Goal: Transaction & Acquisition: Purchase product/service

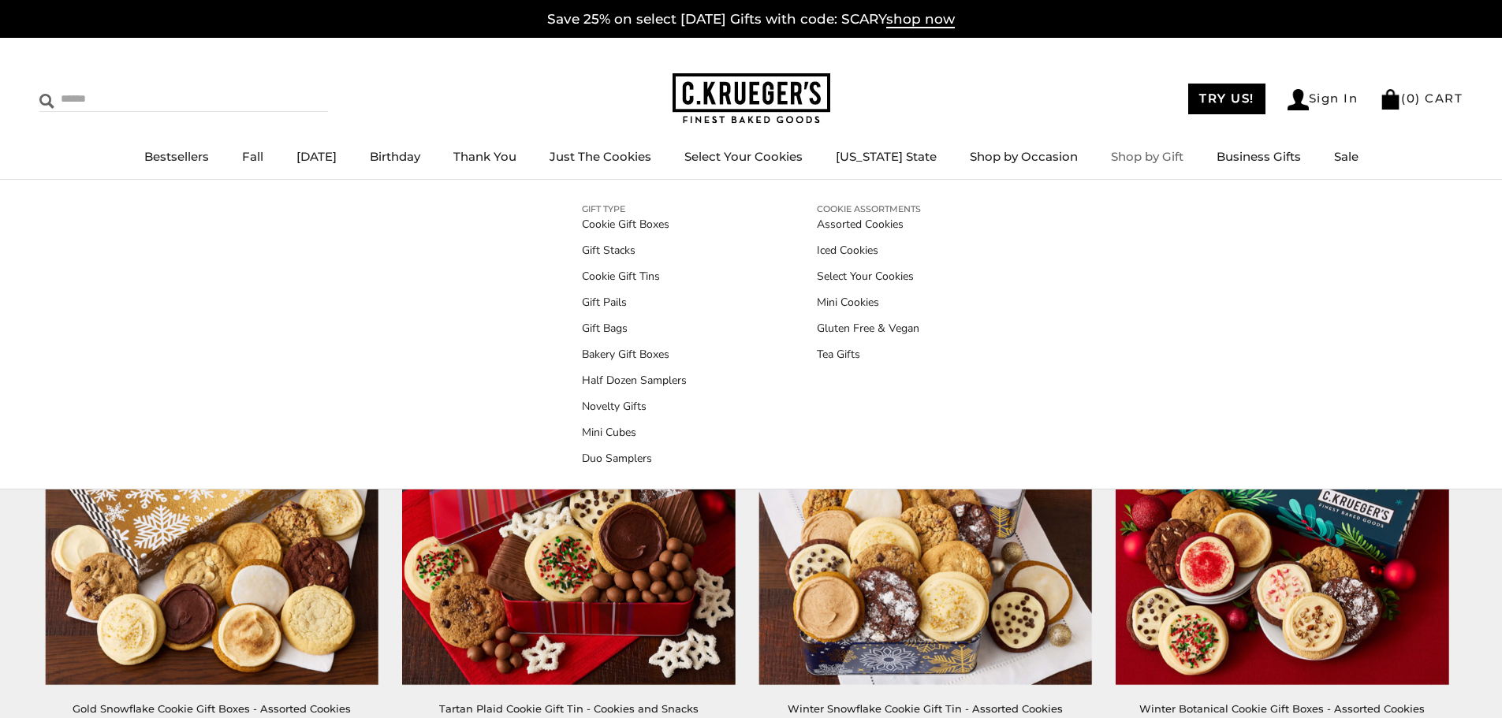
click at [136, 102] on input "Search" at bounding box center [133, 99] width 188 height 24
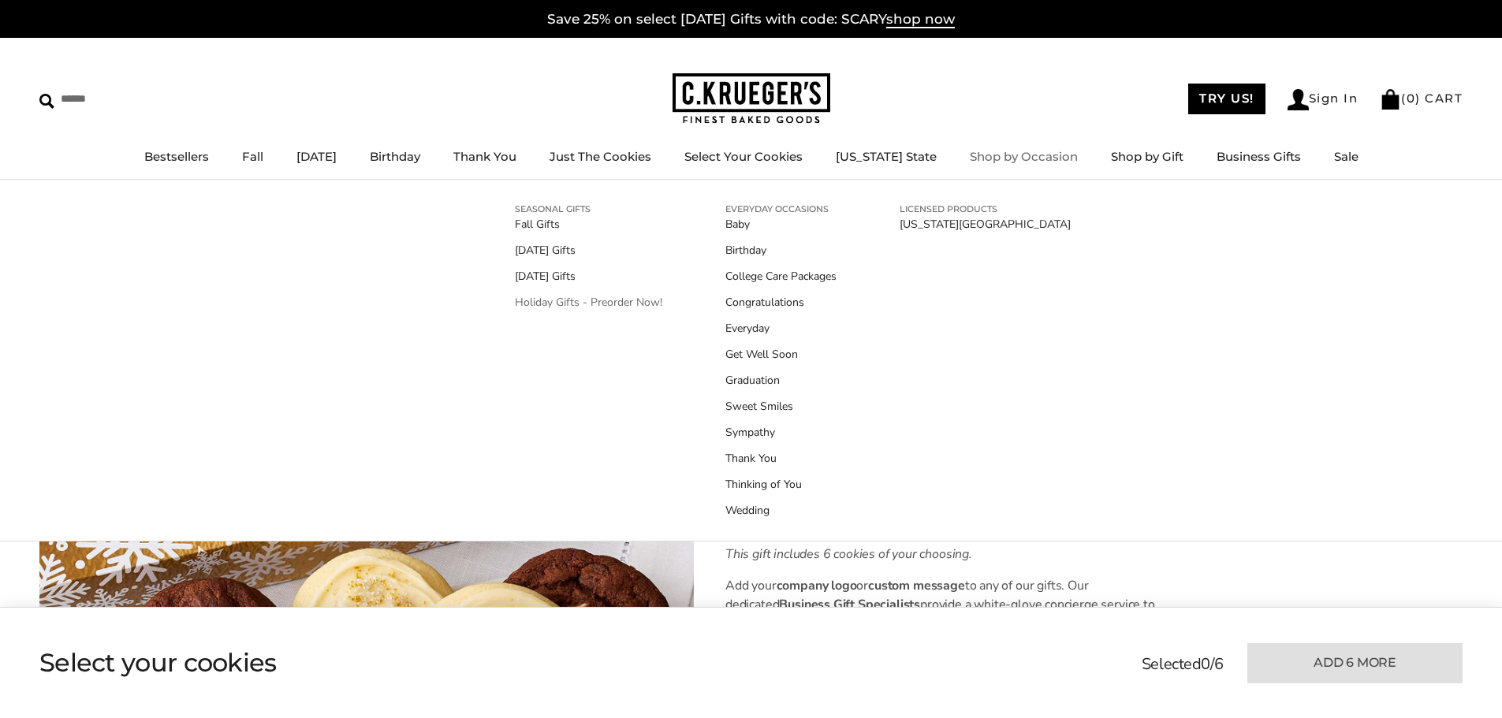
click at [566, 300] on link "Holiday Gifts - Preorder Now!" at bounding box center [588, 302] width 147 height 17
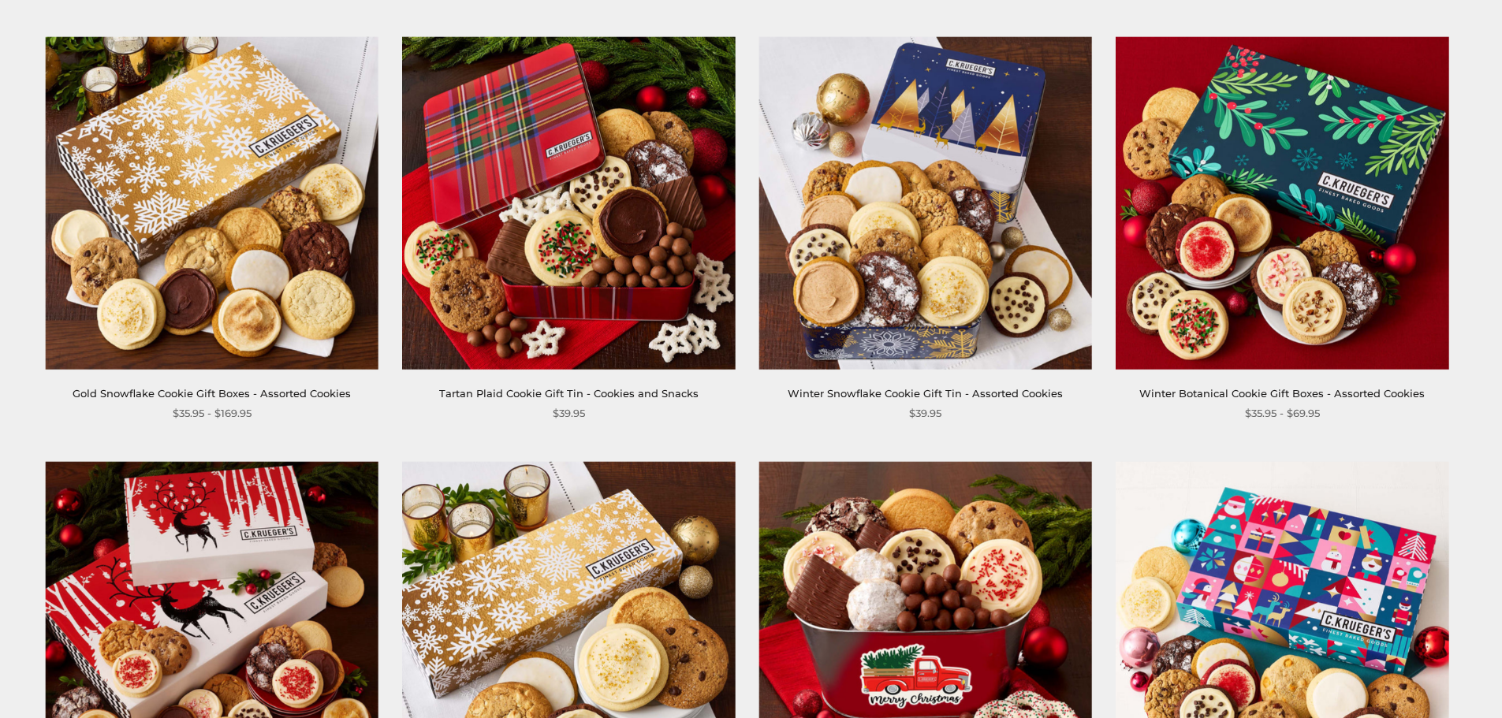
scroll to position [631, 0]
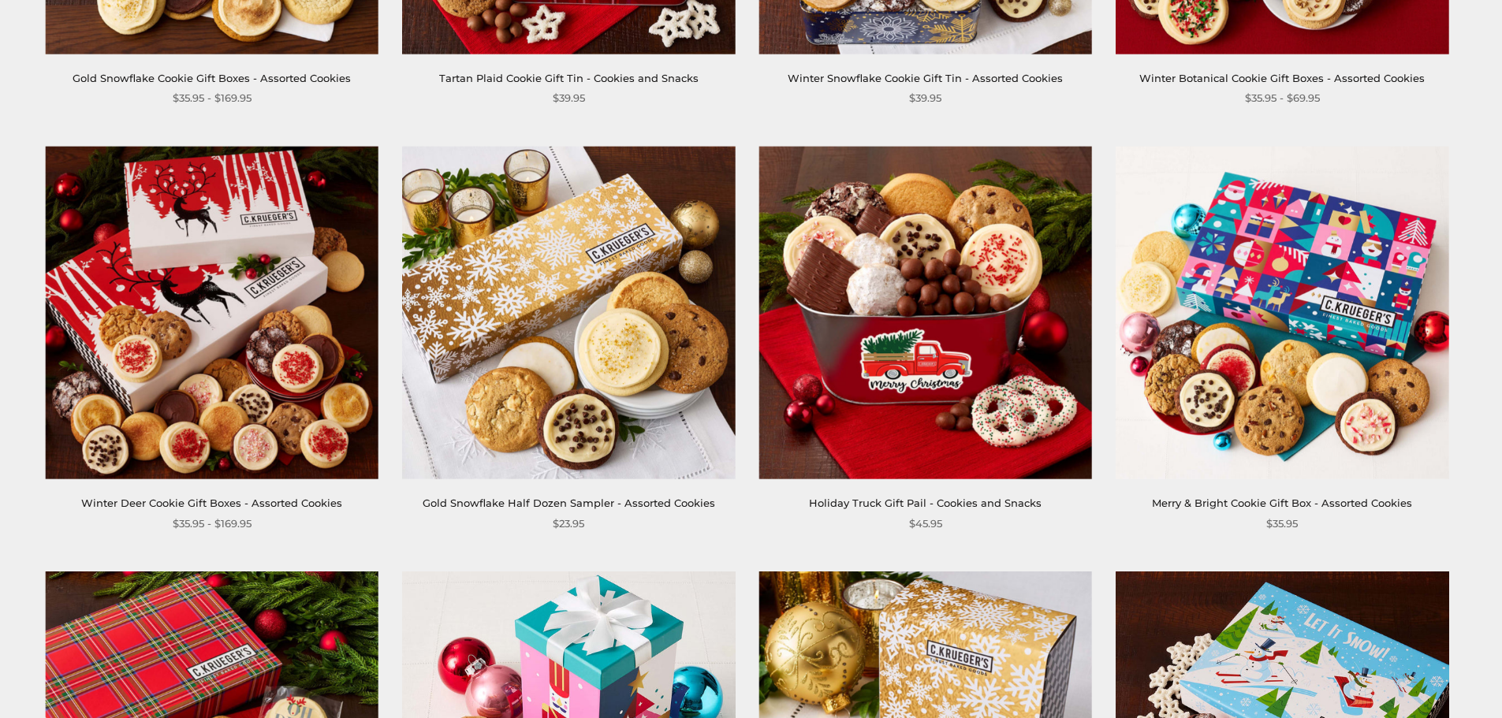
click at [628, 502] on link "Gold Snowflake Half Dozen Sampler - Assorted Cookies" at bounding box center [569, 503] width 292 height 13
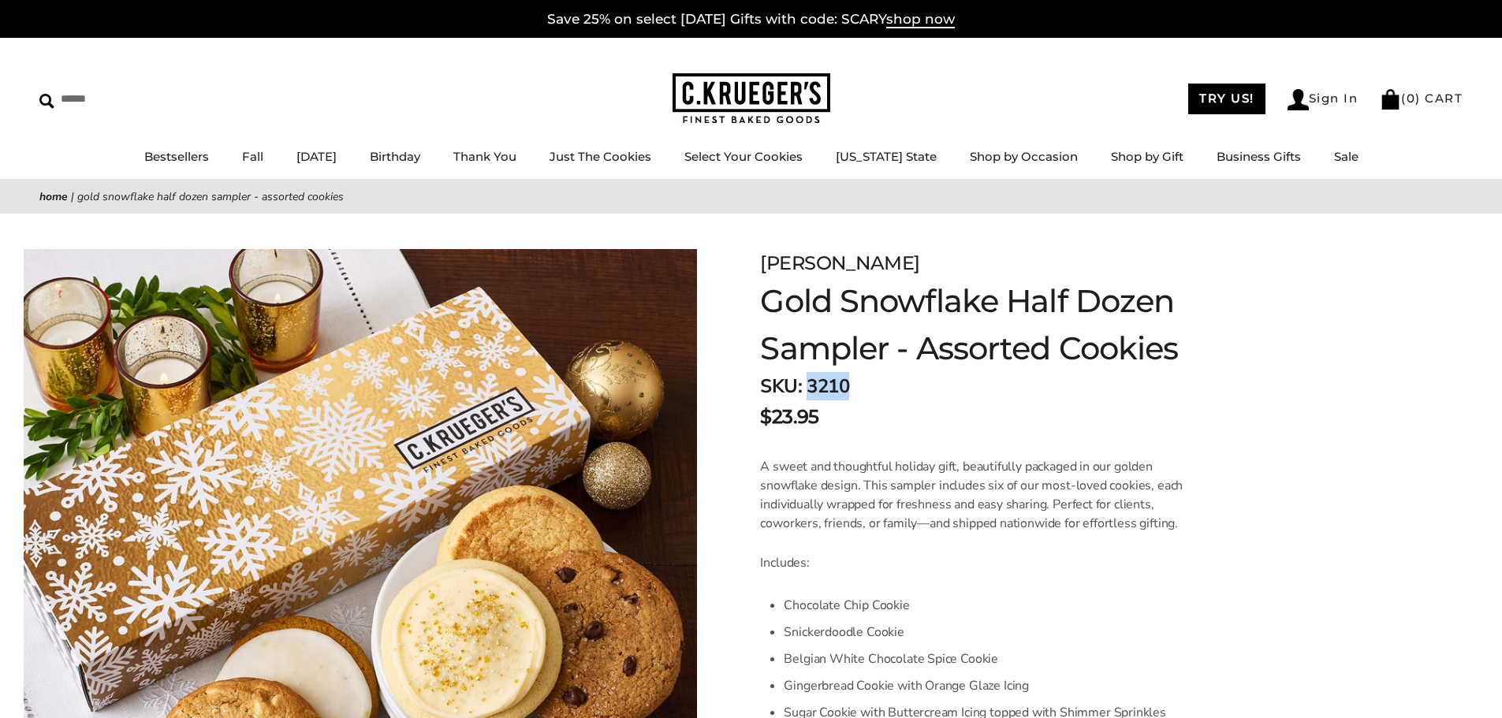
drag, startPoint x: 857, startPoint y: 386, endPoint x: 806, endPoint y: 383, distance: 50.6
click at [806, 383] on div "SKU: 3210 $23.95" at bounding box center [1011, 401] width 503 height 59
copy span "3210"
click at [873, 378] on div "SKU: 3210 $23.95" at bounding box center [1011, 401] width 503 height 59
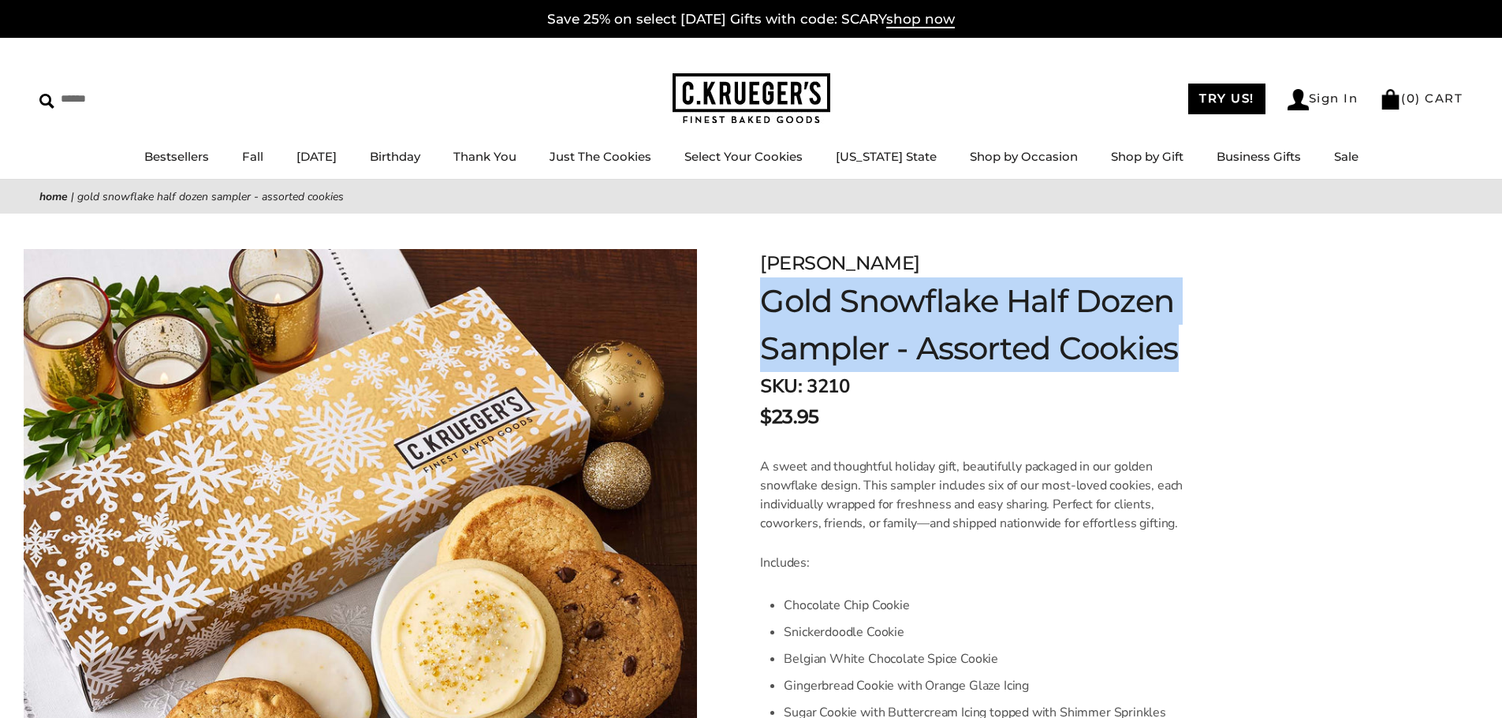
drag, startPoint x: 767, startPoint y: 302, endPoint x: 1191, endPoint y: 339, distance: 425.8
click at [1191, 339] on h1 "Gold Snowflake Half Dozen Sampler - Assorted Cookies" at bounding box center [1011, 325] width 503 height 95
copy h1 "Gold Snowflake Half Dozen Sampler - Assorted Cookies"
